Goal: Navigation & Orientation: Understand site structure

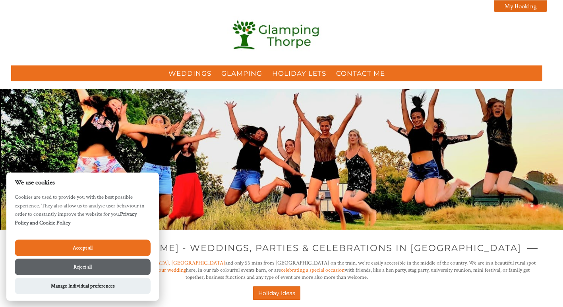
click at [112, 250] on button "Accept all" at bounding box center [83, 248] width 136 height 17
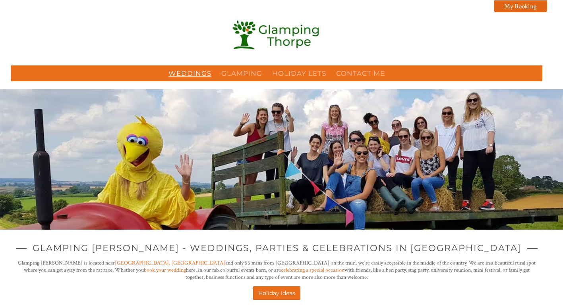
click at [188, 77] on link "Weddings" at bounding box center [189, 74] width 43 height 8
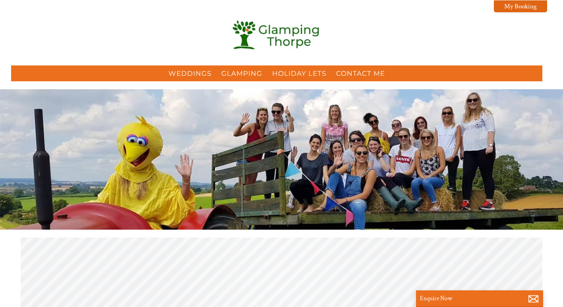
scroll to position [0, 7]
click at [231, 73] on link "Glamping" at bounding box center [241, 74] width 41 height 8
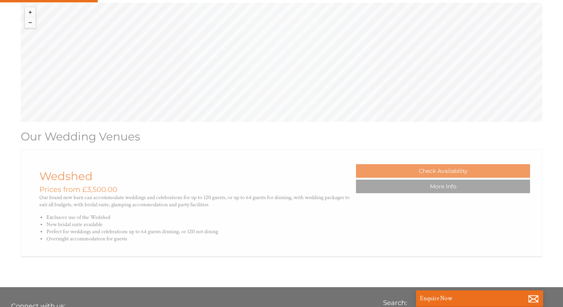
scroll to position [241, 0]
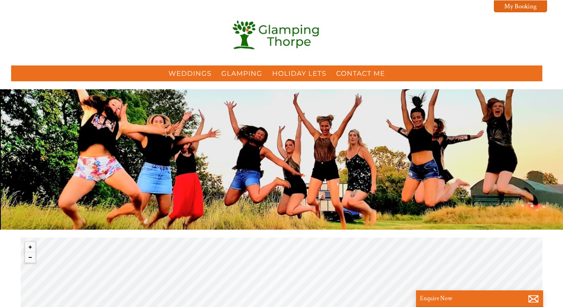
scroll to position [0, 7]
click at [244, 76] on link "Glamping" at bounding box center [241, 74] width 41 height 8
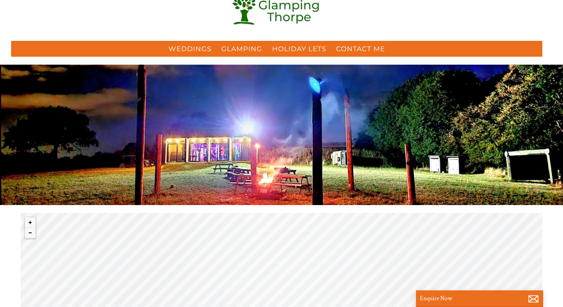
scroll to position [0, 0]
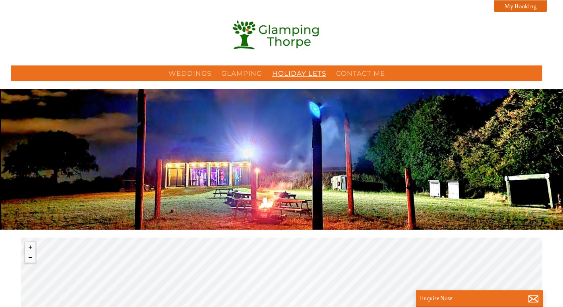
click at [302, 74] on link "Holiday Lets" at bounding box center [299, 74] width 54 height 8
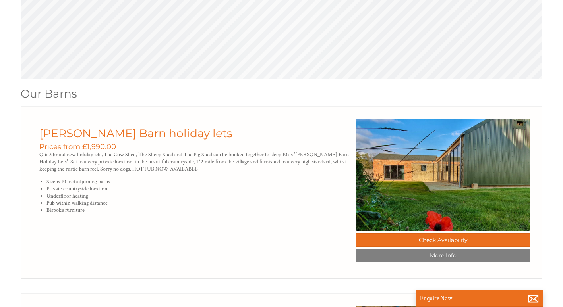
scroll to position [290, 0]
